Goal: Information Seeking & Learning: Check status

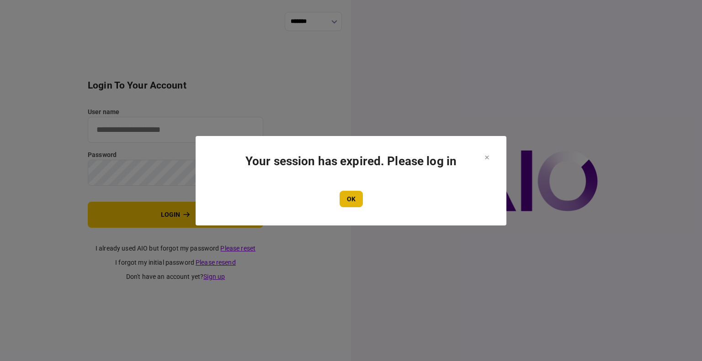
type input "****"
click at [344, 201] on button "OK" at bounding box center [350, 199] width 23 height 16
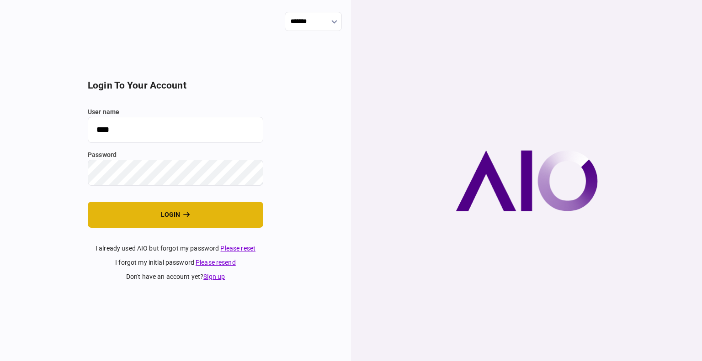
click at [132, 214] on button "login" at bounding box center [175, 215] width 175 height 26
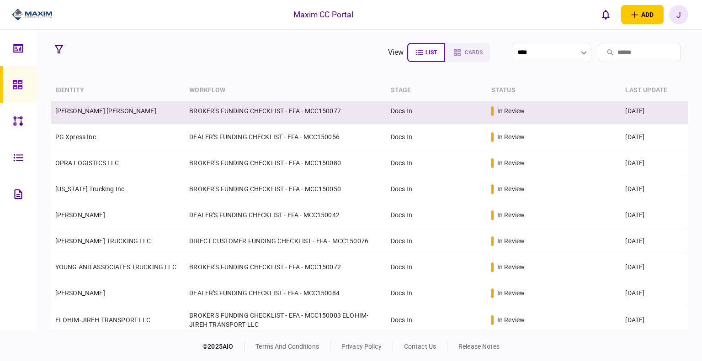
scroll to position [46, 0]
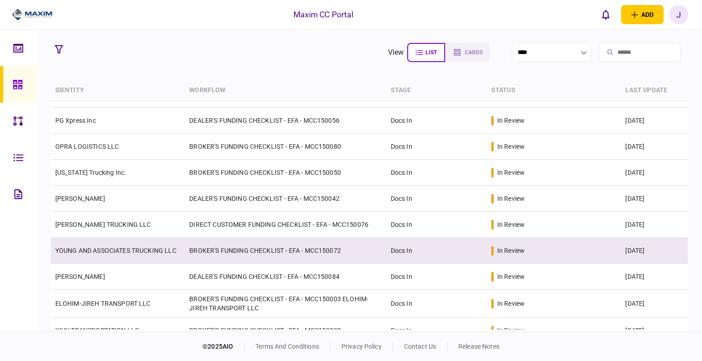
click at [101, 248] on link "YOUNG AND ASSOCIATES TRUCKING LLC" at bounding box center [115, 250] width 121 height 7
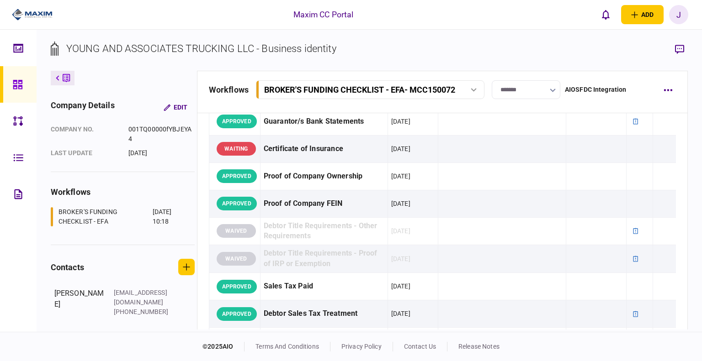
scroll to position [228, 0]
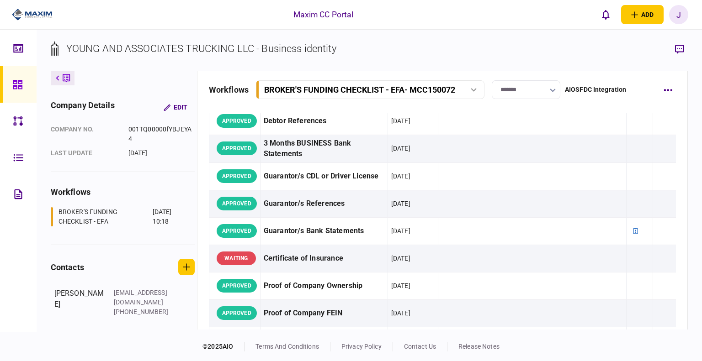
click at [9, 85] on link at bounding box center [18, 84] width 37 height 37
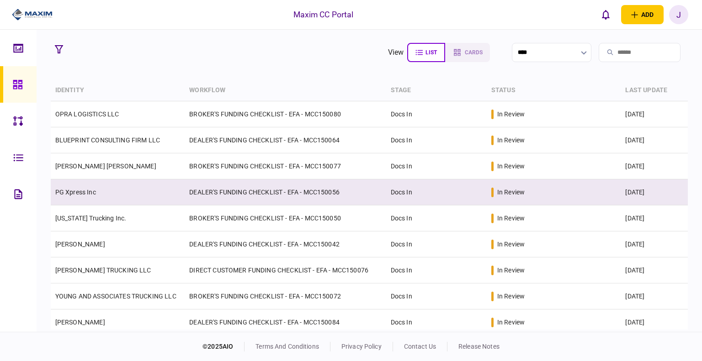
click at [87, 191] on link "PG Xpress Inc" at bounding box center [75, 192] width 41 height 7
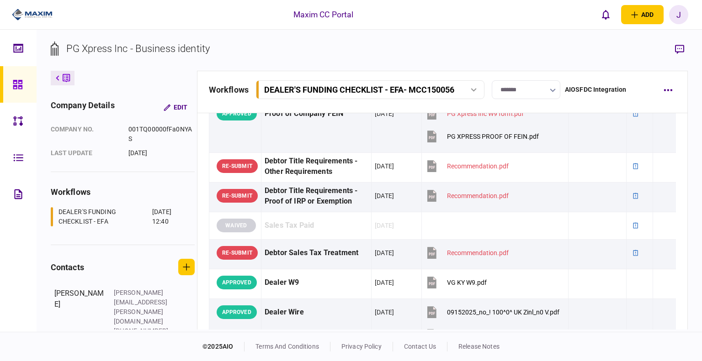
scroll to position [685, 0]
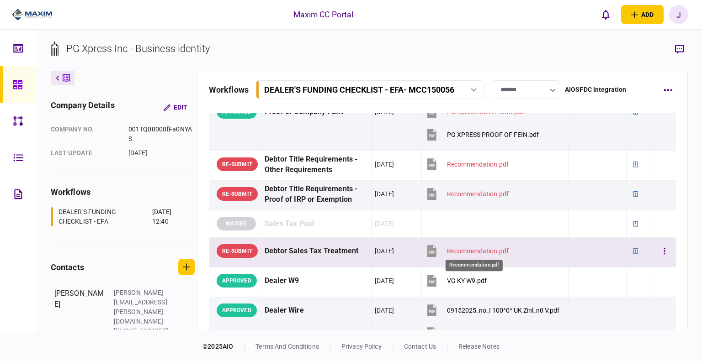
click at [462, 248] on div "Recommendation.pdf" at bounding box center [478, 251] width 62 height 7
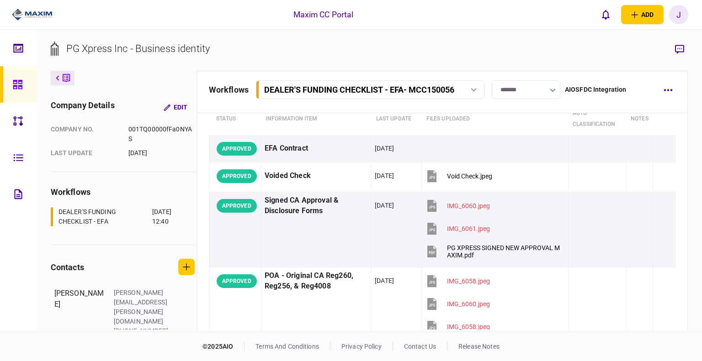
scroll to position [0, 0]
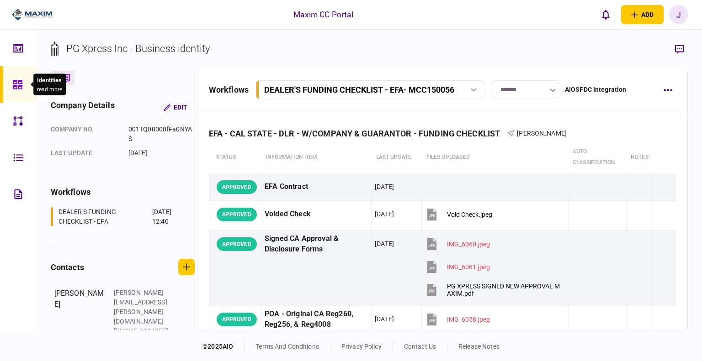
click at [20, 86] on icon at bounding box center [17, 84] width 9 height 9
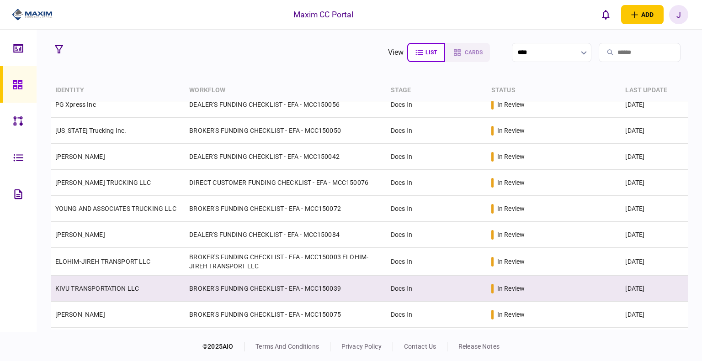
scroll to position [91, 0]
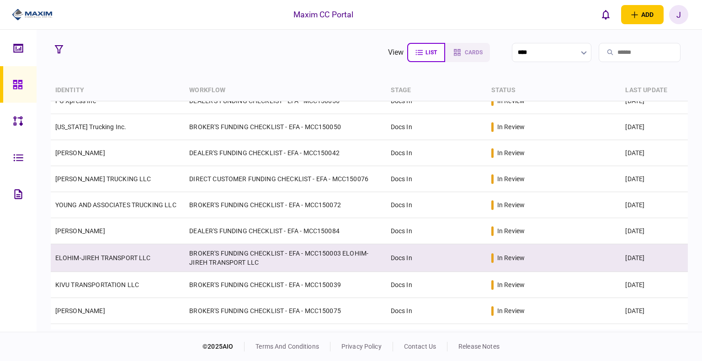
click at [105, 266] on td "ELOHIM-JIREH TRANSPORT LLC" at bounding box center [118, 258] width 134 height 28
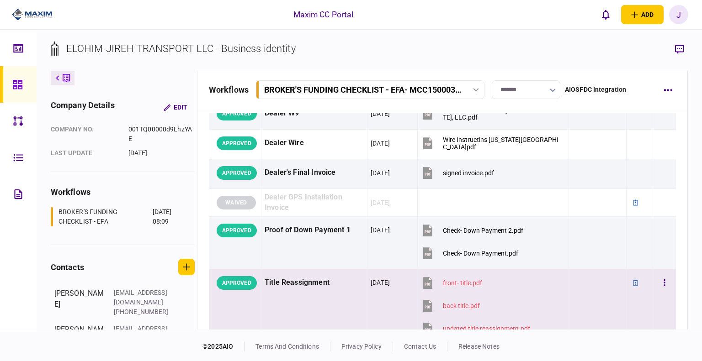
scroll to position [685, 0]
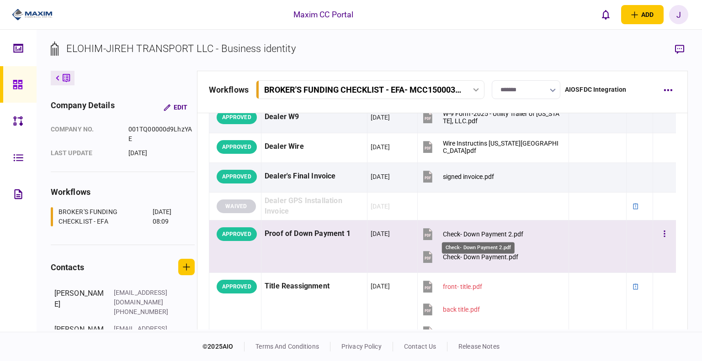
click at [483, 231] on div "Check- Down Payment 2.pdf" at bounding box center [483, 234] width 80 height 7
click at [460, 254] on div "Check- Down Payment.pdf" at bounding box center [480, 257] width 75 height 7
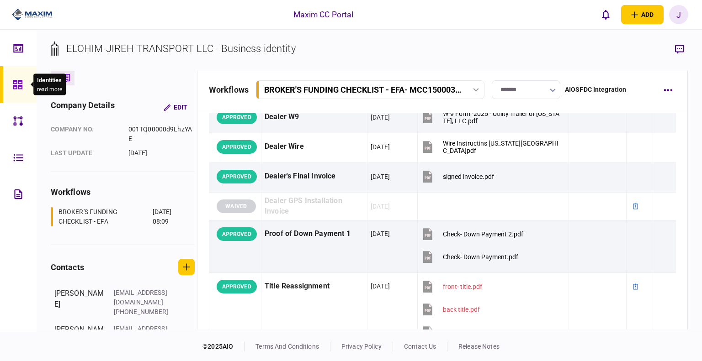
click at [17, 80] on icon at bounding box center [18, 84] width 10 height 11
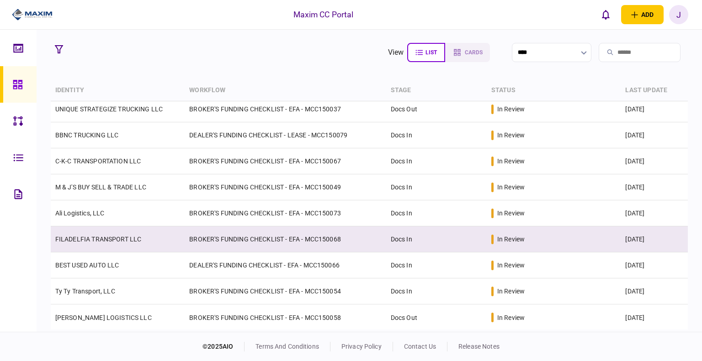
scroll to position [346, 0]
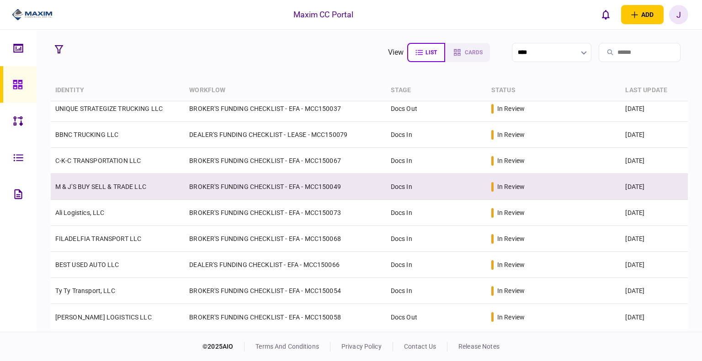
click at [103, 183] on link "M & J'S BUY SELL & TRADE LLC" at bounding box center [100, 186] width 91 height 7
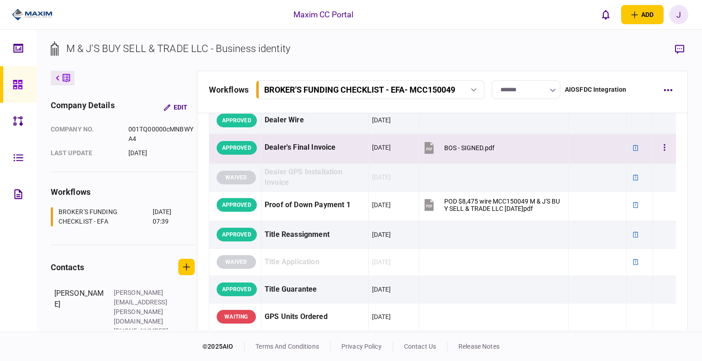
scroll to position [731, 0]
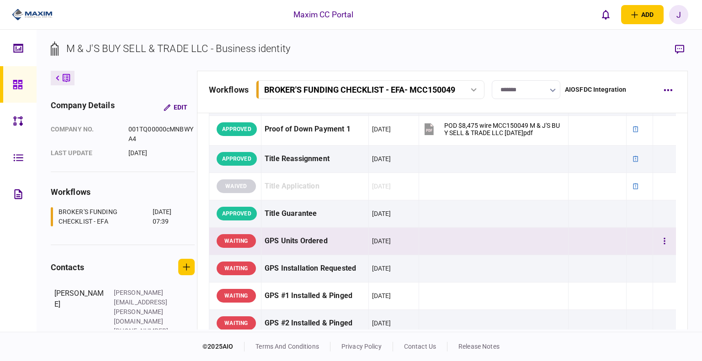
click at [307, 238] on div "GPS Units Ordered" at bounding box center [315, 241] width 101 height 21
click at [673, 53] on button "button" at bounding box center [679, 49] width 16 height 16
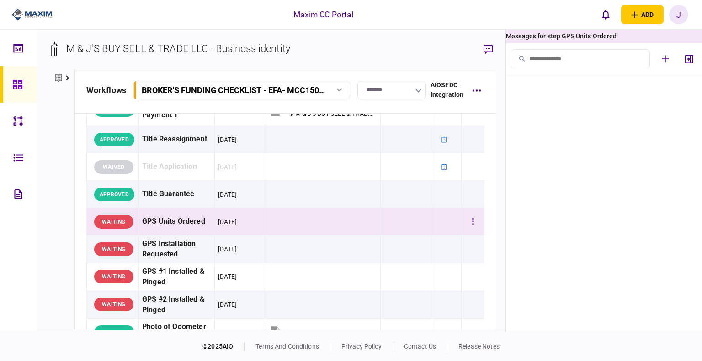
click at [173, 232] on div "GPS Units Ordered" at bounding box center [176, 222] width 69 height 21
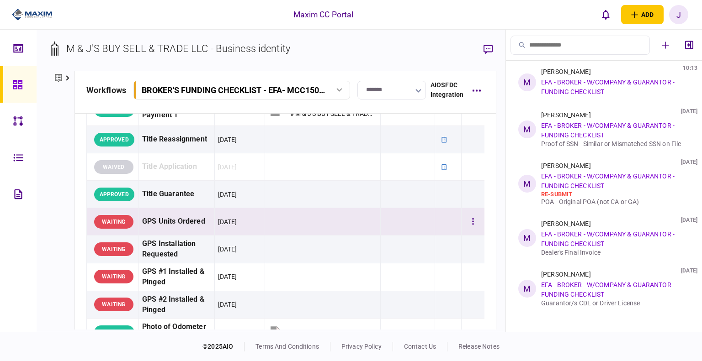
click at [173, 232] on div "GPS Units Ordered" at bounding box center [176, 222] width 69 height 21
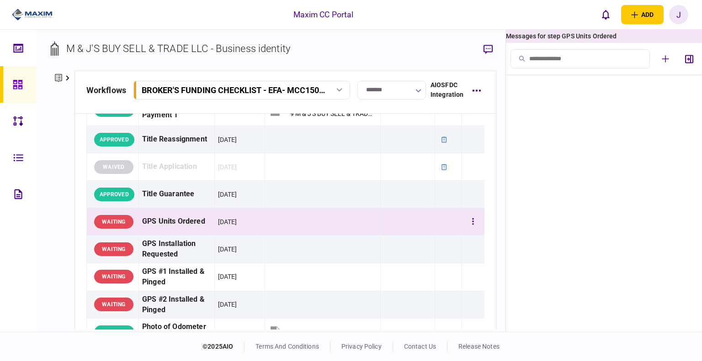
click at [173, 232] on div "GPS Units Ordered" at bounding box center [176, 222] width 69 height 21
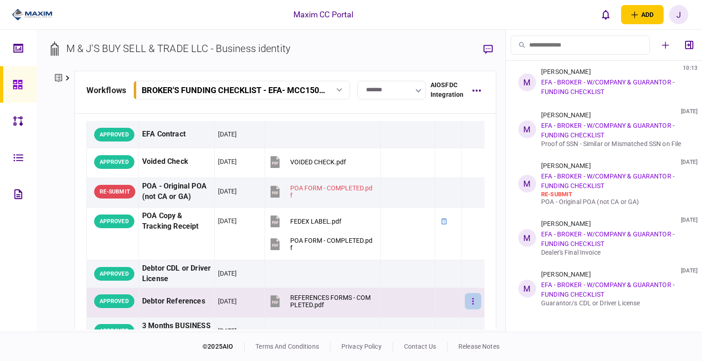
scroll to position [0, 0]
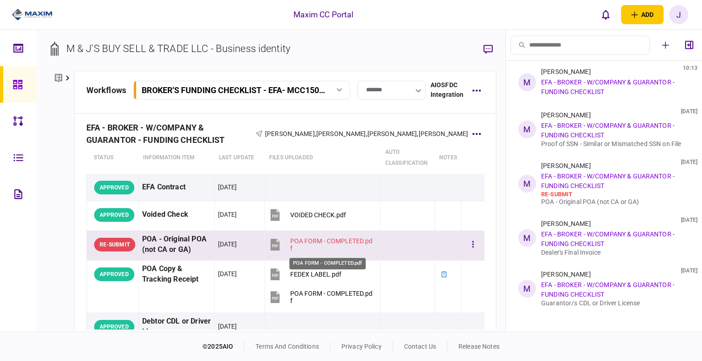
click at [300, 243] on div "POA FORM - COMPLETED.pdf" at bounding box center [331, 245] width 83 height 15
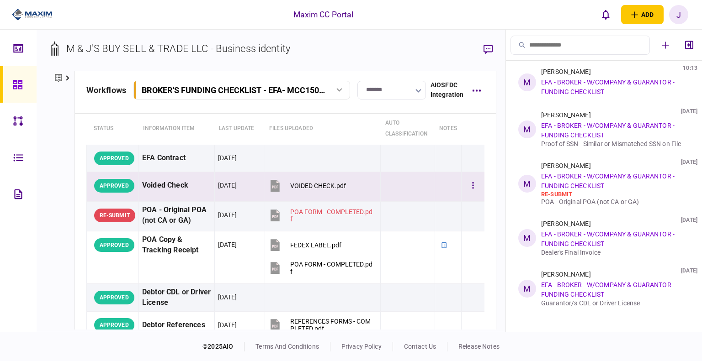
scroll to position [46, 0]
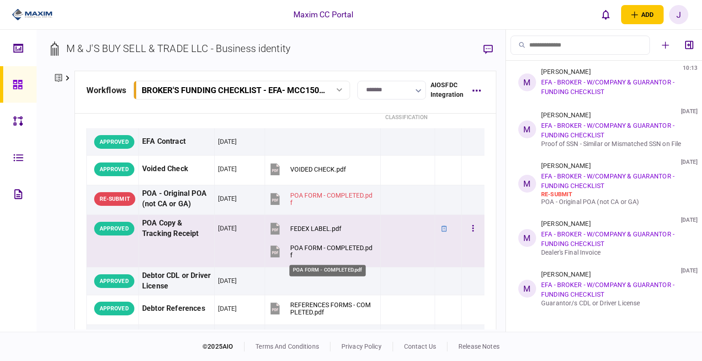
click at [296, 248] on div "POA FORM - COMPLETED.pdf" at bounding box center [331, 251] width 83 height 15
click at [302, 228] on div "FEDEX LABEL.pdf" at bounding box center [315, 228] width 51 height 7
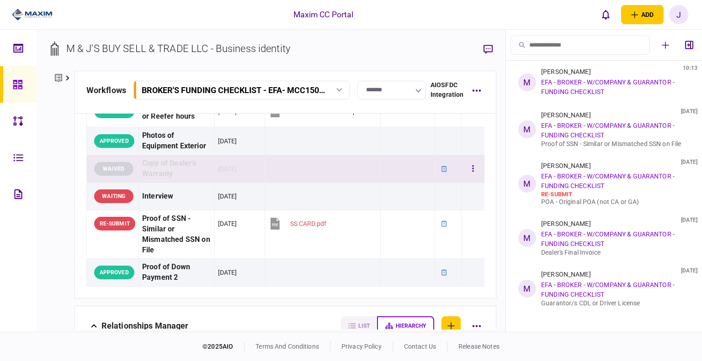
scroll to position [1096, 0]
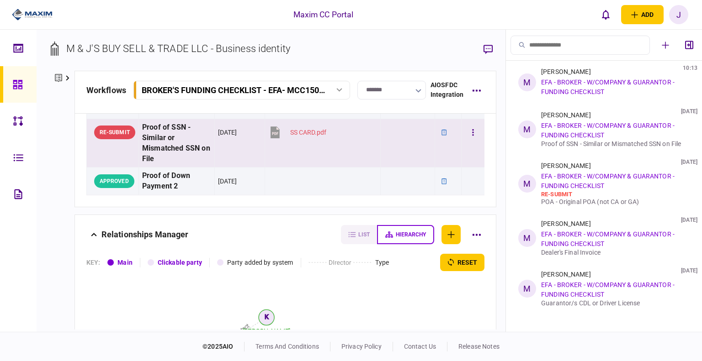
click at [327, 145] on section "SS CARD.pdf" at bounding box center [320, 133] width 105 height 23
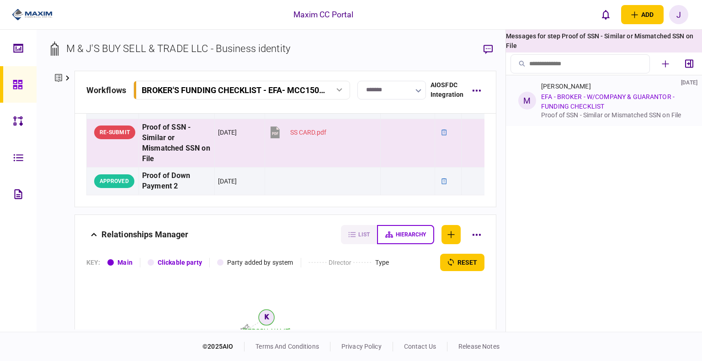
click at [592, 98] on link "EFA - BROKER - W/COMPANY & GUARANTOR - FUNDING CHECKLIST" at bounding box center [607, 101] width 133 height 17
click at [633, 106] on div "Mary Ingram 25 Sep 2025 EFA - BROKER - W/COMPANY & GUARANTOR - FUNDING CHECKLIS…" at bounding box center [613, 101] width 145 height 36
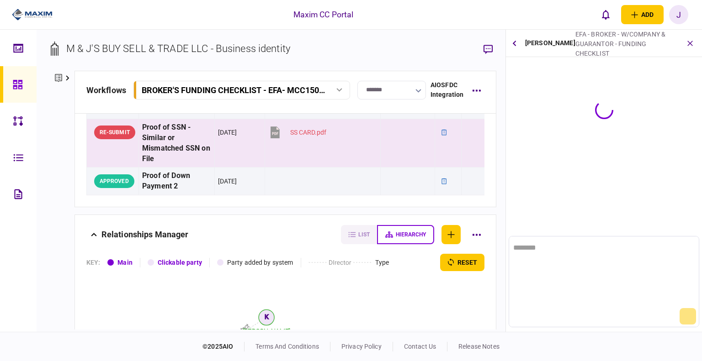
scroll to position [0, 0]
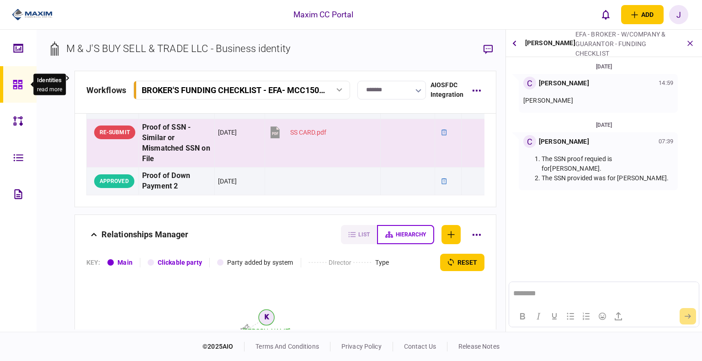
click at [13, 92] on div at bounding box center [20, 84] width 15 height 37
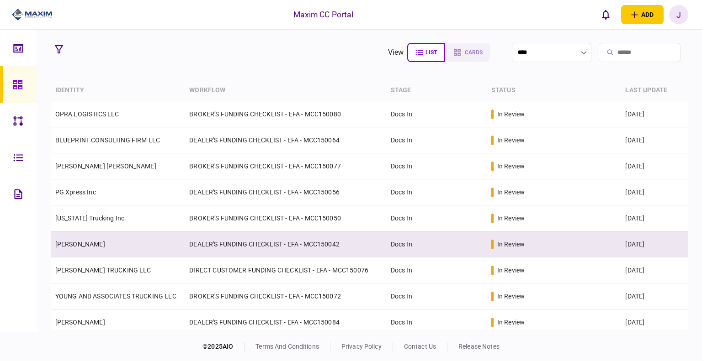
scroll to position [46, 0]
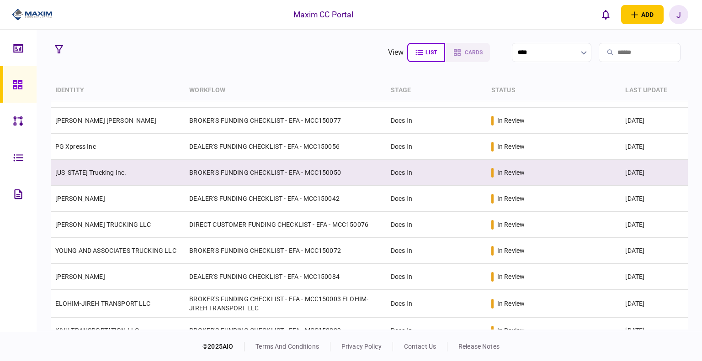
click at [82, 168] on td "[US_STATE] Trucking Inc." at bounding box center [118, 173] width 134 height 26
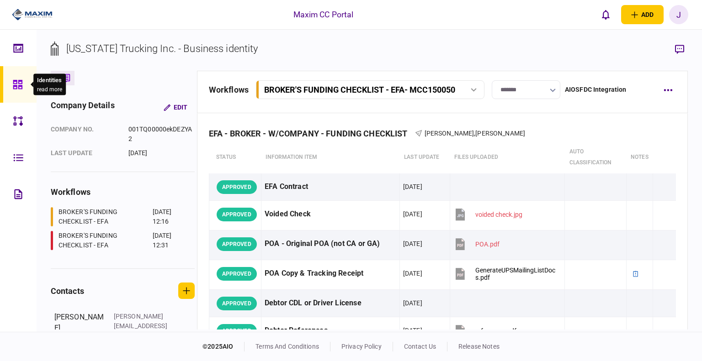
click at [22, 84] on icon at bounding box center [18, 84] width 10 height 11
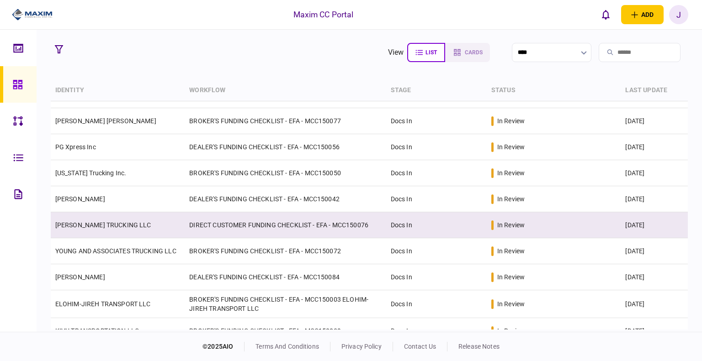
scroll to position [46, 0]
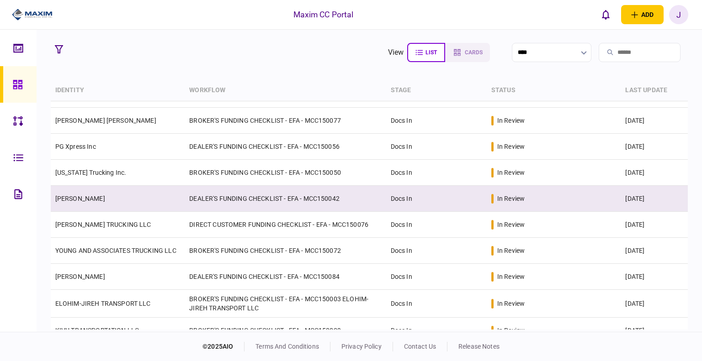
click at [89, 199] on link "[PERSON_NAME]" at bounding box center [80, 198] width 50 height 7
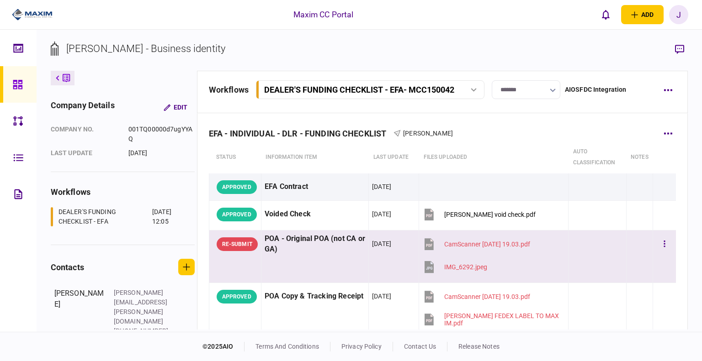
scroll to position [46, 0]
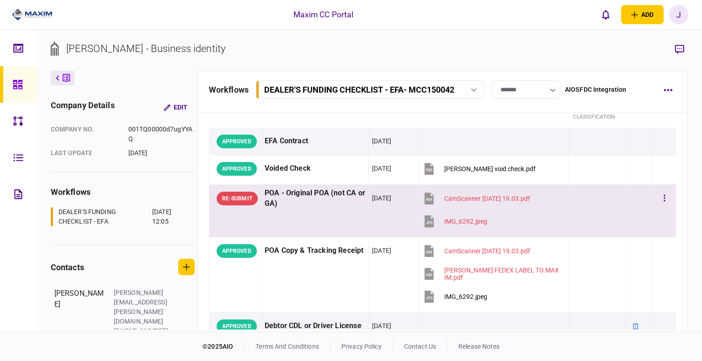
click at [405, 200] on div "[DATE]" at bounding box center [393, 198] width 43 height 21
click at [332, 217] on td "POA - Original POA (not CA or GA)" at bounding box center [314, 211] width 107 height 53
click at [253, 201] on div "RE-SUBMIT" at bounding box center [237, 199] width 41 height 14
click at [296, 200] on div "POA - Original POA (not CA or GA)" at bounding box center [315, 198] width 101 height 21
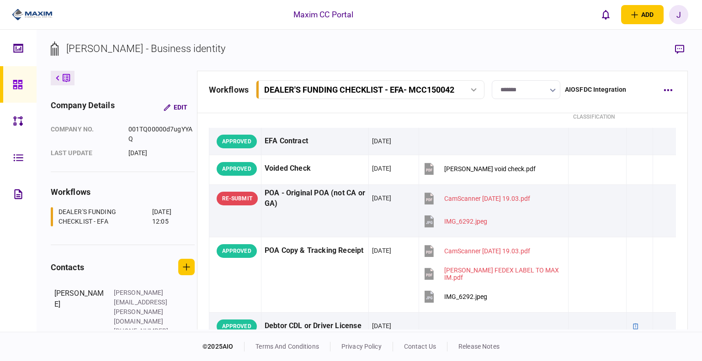
click at [678, 43] on button "button" at bounding box center [679, 49] width 16 height 16
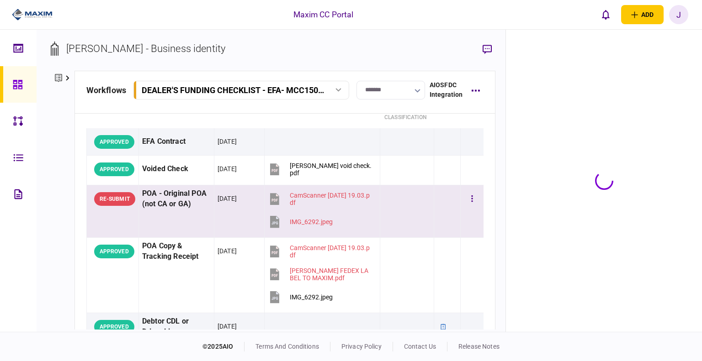
click at [181, 201] on div "POA - Original POA (not CA or GA)" at bounding box center [176, 199] width 69 height 21
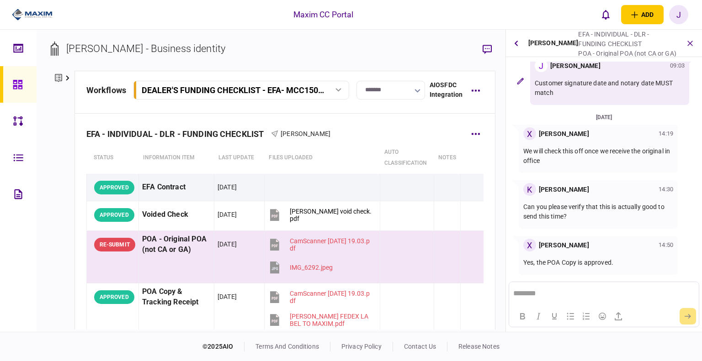
scroll to position [0, 0]
click at [7, 80] on link at bounding box center [18, 84] width 37 height 37
